Goal: Task Accomplishment & Management: Use online tool/utility

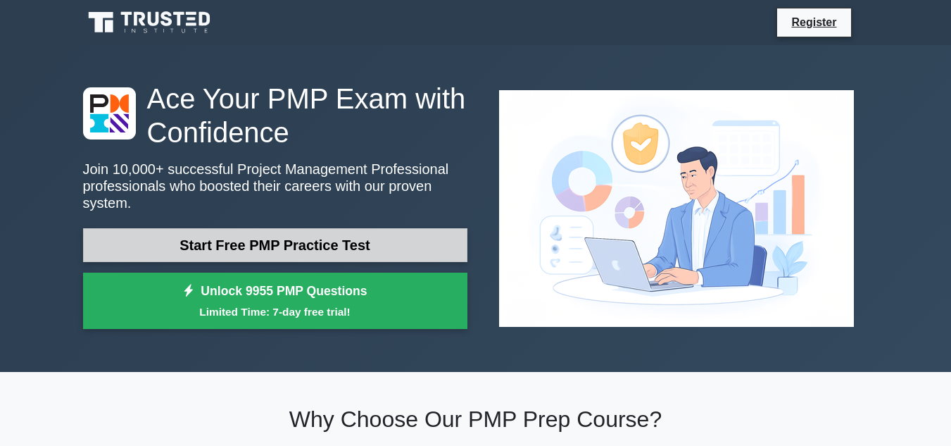
click at [258, 237] on link "Start Free PMP Practice Test" at bounding box center [275, 245] width 384 height 34
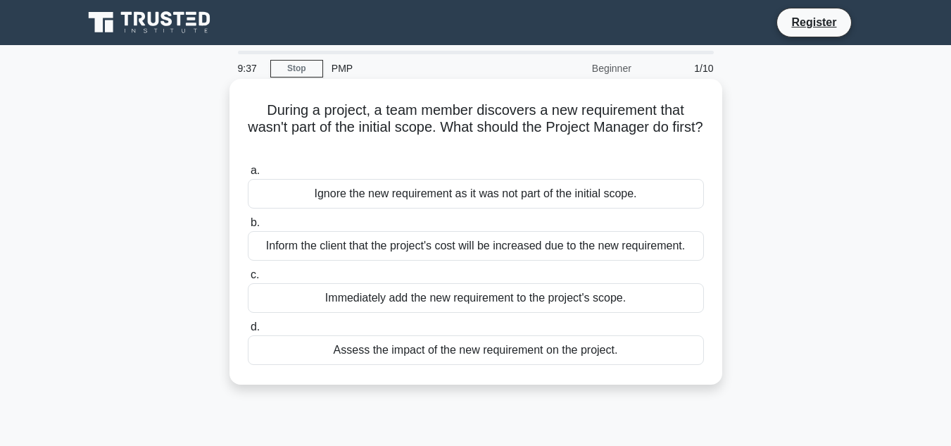
click at [358, 303] on div "Immediately add the new requirement to the project's scope." at bounding box center [476, 298] width 456 height 30
click at [248, 280] on input "c. Immediately add the new requirement to the project's scope." at bounding box center [248, 274] width 0 height 9
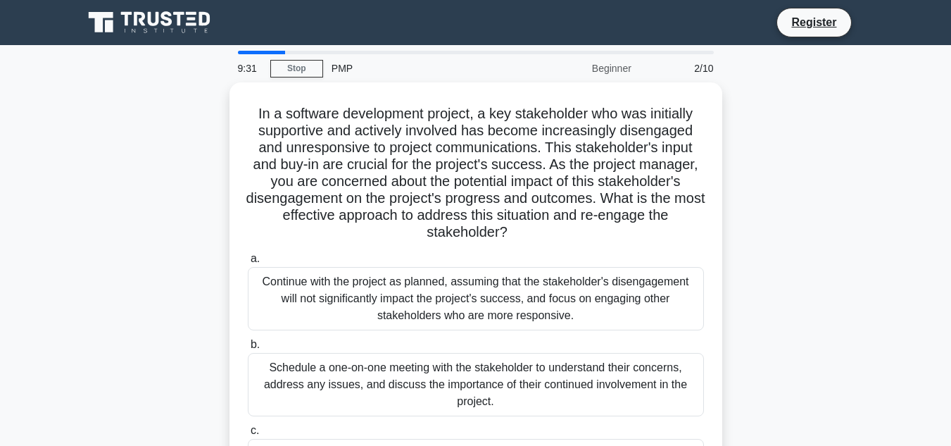
drag, startPoint x: 618, startPoint y: 72, endPoint x: 636, endPoint y: 70, distance: 18.4
click at [634, 70] on div "Beginner" at bounding box center [578, 68] width 123 height 28
drag, startPoint x: 670, startPoint y: 73, endPoint x: 706, endPoint y: 63, distance: 37.9
click at [706, 63] on div "2/10" at bounding box center [681, 68] width 82 height 28
